Goal: Communication & Community: Answer question/provide support

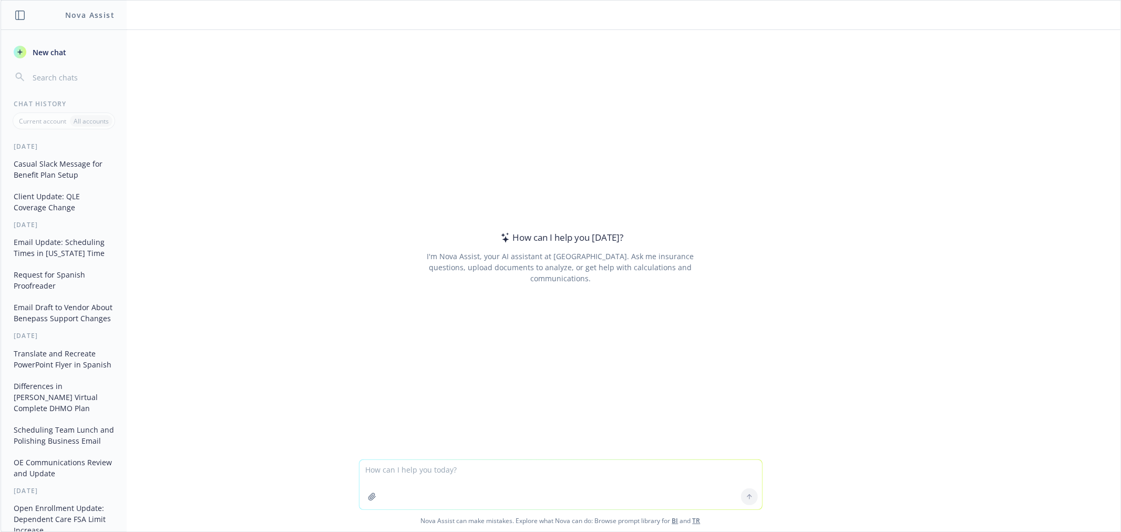
click at [496, 467] on textarea at bounding box center [560, 484] width 403 height 49
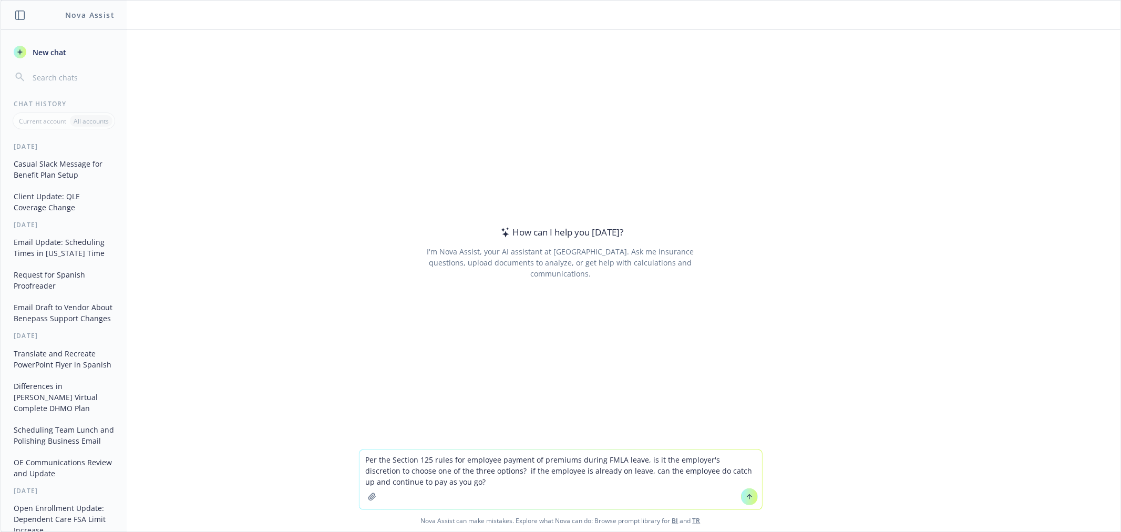
type textarea "Per the Section 125 rules for employee payment of premiums during FMLA leave, i…"
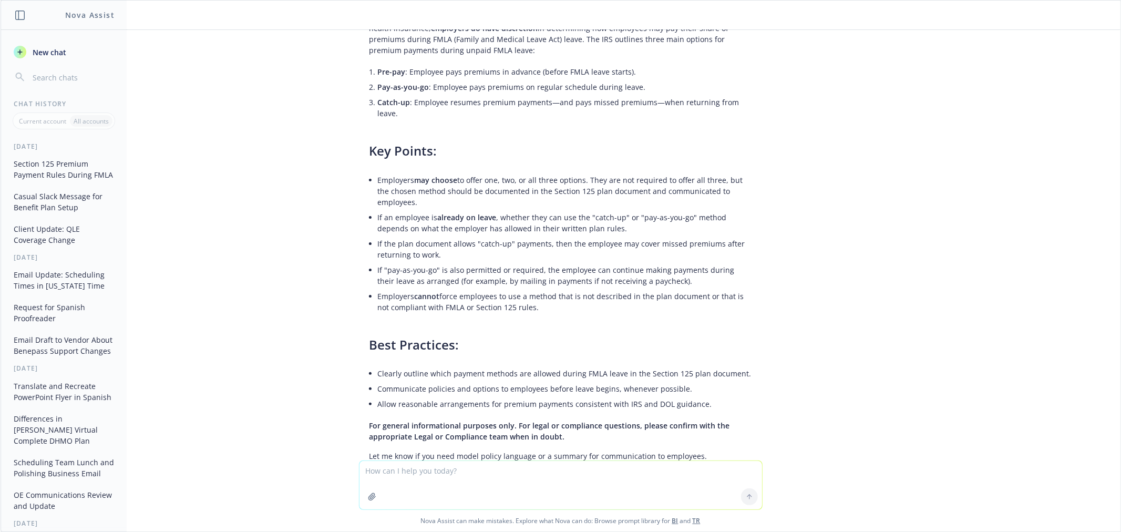
scroll to position [112, 0]
